Goal: Contribute content

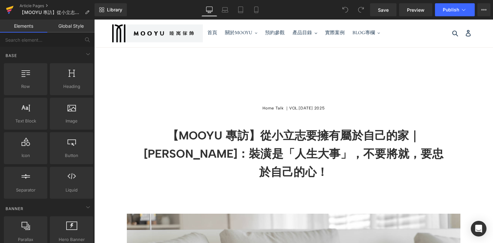
click at [13, 7] on icon at bounding box center [10, 8] width 8 height 4
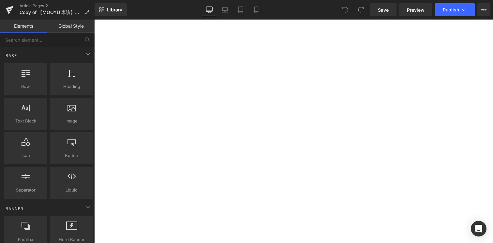
scroll to position [1973, 0]
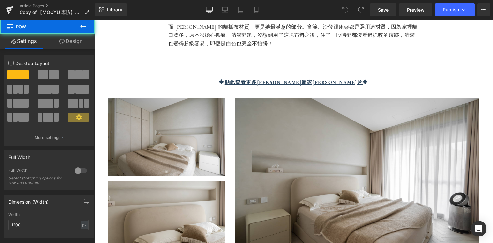
click at [138, 53] on div "每一天，都是被療癒的溫柔擁抱 Heading 搬進夢想中的家後，生活充滿了更多溫暖與小確幸。 「只要我在哪裡，牠們就在哪裡，真的像小跟班一樣。」原來是狗派的她…" at bounding box center [294, 94] width 392 height 340
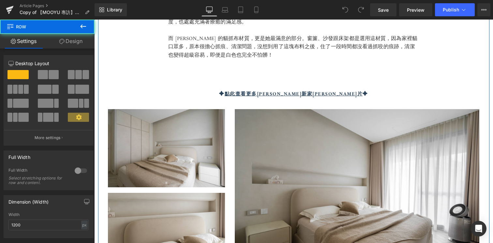
scroll to position [1962, 0]
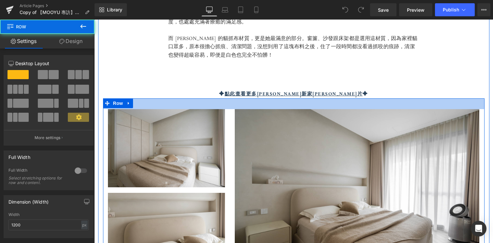
click at [182, 99] on div "Image Image Image Row 33px" at bounding box center [294, 187] width 382 height 177
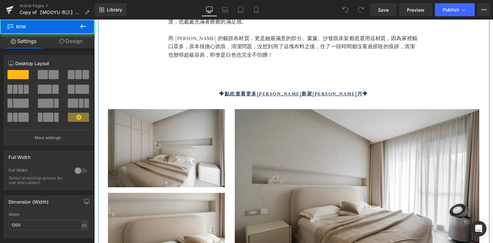
click at [182, 47] on div "每一天，都是被療癒的溫柔擁抱 Heading 搬進夢想中的家後，生活充滿了更多溫暖與小確幸。 「只要我在哪裡，牠們就在哪裡，真的像小跟班一樣。」原來是狗派的她…" at bounding box center [294, 106] width 392 height 340
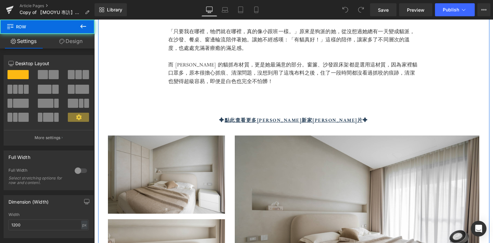
scroll to position [1904, 0]
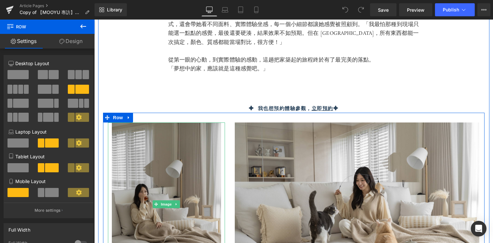
scroll to position [1608, 0]
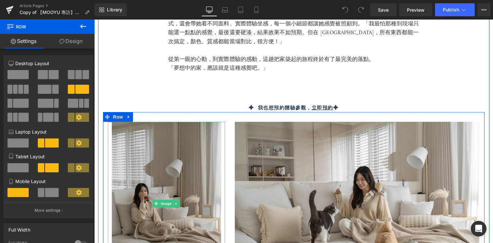
click at [179, 125] on img at bounding box center [166, 204] width 109 height 164
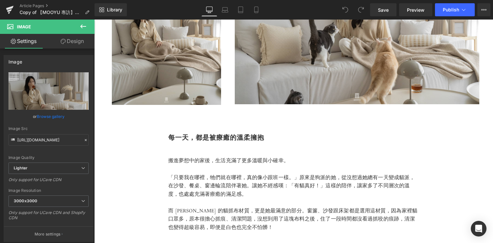
scroll to position [1790, 0]
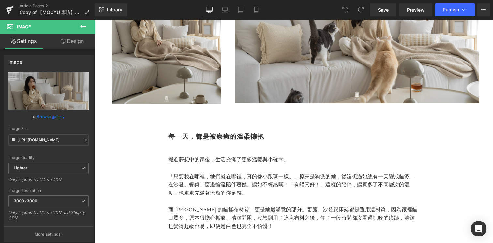
click at [230, 165] on p at bounding box center [293, 169] width 251 height 8
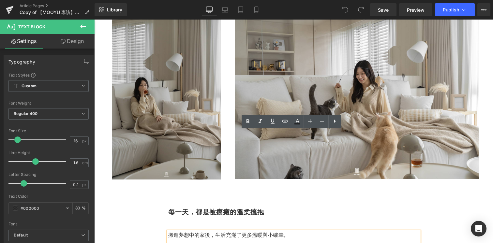
scroll to position [1677, 0]
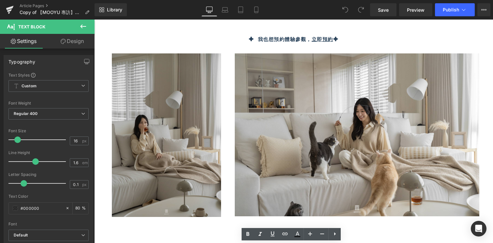
click at [161, 98] on img at bounding box center [166, 136] width 109 height 164
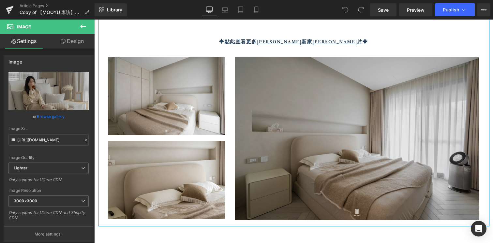
scroll to position [2157, 0]
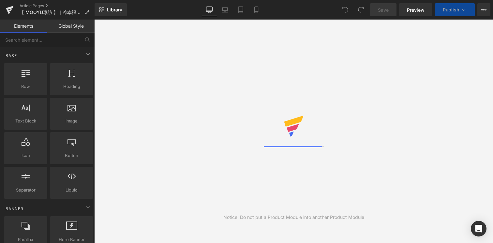
click at [468, 13] on button "Publish" at bounding box center [455, 9] width 40 height 13
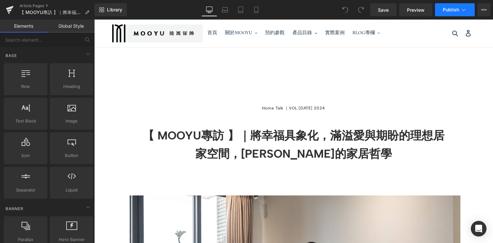
click at [465, 11] on icon at bounding box center [464, 10] width 7 height 7
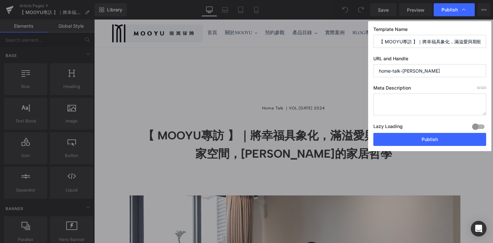
click at [436, 43] on input "【 MOOYU專訪 】｜將幸福具象化，滿溢愛與期盼的理想居家空間，Cynthia的家居哲學" at bounding box center [430, 41] width 113 height 13
drag, startPoint x: 414, startPoint y: 41, endPoint x: 432, endPoint y: 41, distance: 18.3
click at [432, 41] on input "【 MOOYU專訪 】｜將幸福具象化，滿溢愛與期盼的理想居家空間，Cynthia的家居哲學" at bounding box center [430, 41] width 113 height 13
click at [402, 69] on input "home-talk-cynthia" at bounding box center [430, 70] width 113 height 13
drag, startPoint x: 405, startPoint y: 71, endPoint x: 415, endPoint y: 76, distance: 11.4
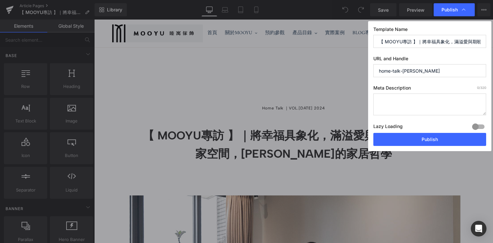
click at [423, 71] on input "home-talk-cynthia" at bounding box center [430, 70] width 113 height 13
click at [400, 74] on input "home-talk-cynthia" at bounding box center [430, 70] width 113 height 13
drag, startPoint x: 417, startPoint y: 70, endPoint x: 371, endPoint y: 70, distance: 46.7
click at [371, 70] on div "Template Name 【 MOOYU專訪 】｜將幸福具象化，滿溢愛與期盼的理想居家空間，Cynthia的家居哲學 URL and Handle home…" at bounding box center [429, 86] width 123 height 130
drag, startPoint x: 425, startPoint y: 70, endPoint x: 421, endPoint y: 70, distance: 3.9
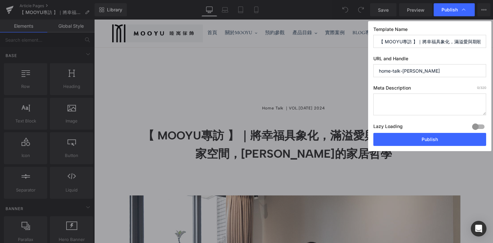
click at [422, 70] on input "home-talk-cynthia" at bounding box center [430, 70] width 113 height 13
drag, startPoint x: 403, startPoint y: 70, endPoint x: 426, endPoint y: 71, distance: 22.6
click at [426, 71] on input "home-talk-cynthia" at bounding box center [430, 70] width 113 height 13
drag, startPoint x: 381, startPoint y: 71, endPoint x: 408, endPoint y: 71, distance: 26.8
click at [391, 71] on input "home-talk-cynthia" at bounding box center [430, 70] width 113 height 13
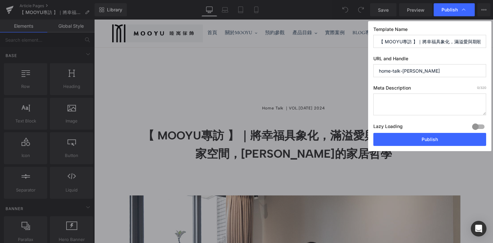
drag, startPoint x: 394, startPoint y: 71, endPoint x: 423, endPoint y: 72, distance: 28.4
click at [395, 71] on input "home-talk-cynthia" at bounding box center [430, 70] width 113 height 13
drag, startPoint x: 412, startPoint y: 71, endPoint x: 439, endPoint y: 68, distance: 27.9
click at [439, 69] on input "home-talk-cynthia" at bounding box center [430, 70] width 113 height 13
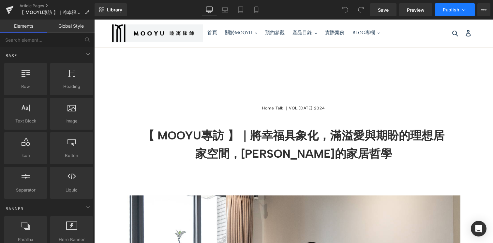
click at [469, 10] on button "Publish" at bounding box center [455, 9] width 40 height 13
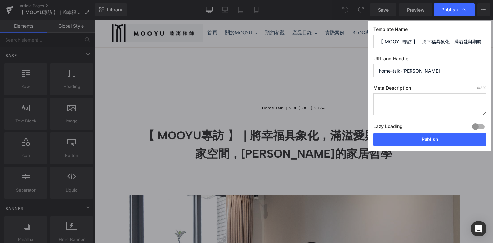
drag, startPoint x: 426, startPoint y: 70, endPoint x: 364, endPoint y: 62, distance: 63.0
click at [364, 62] on div "Publish Template Name 【 MOOYU專訪 】｜將幸福具象化，滿溢愛與期盼的理想居家空間，Cynthia的家居哲學 URL and Han…" at bounding box center [246, 121] width 493 height 243
